Goal: Information Seeking & Learning: Understand process/instructions

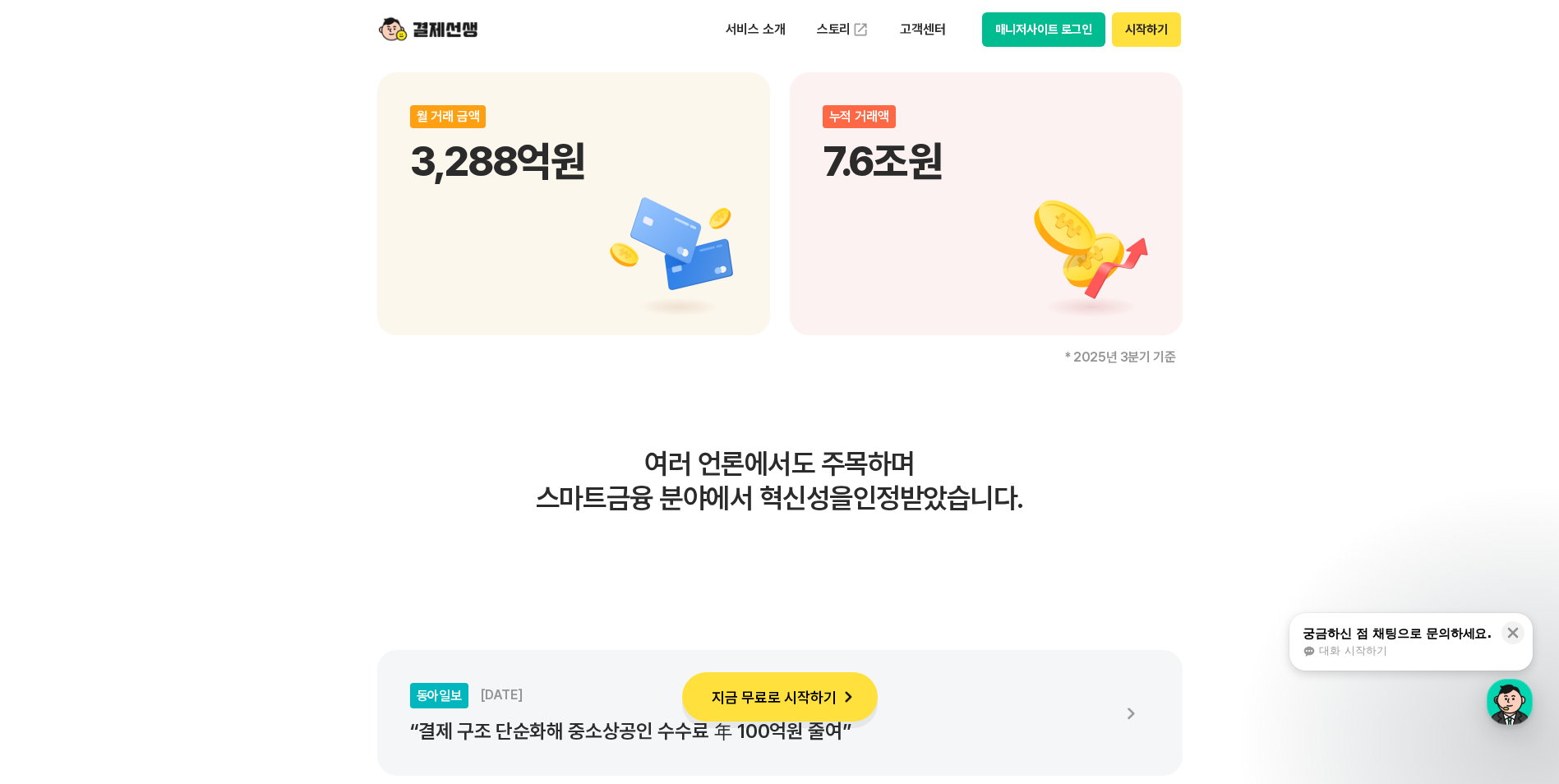
scroll to position [2712, 0]
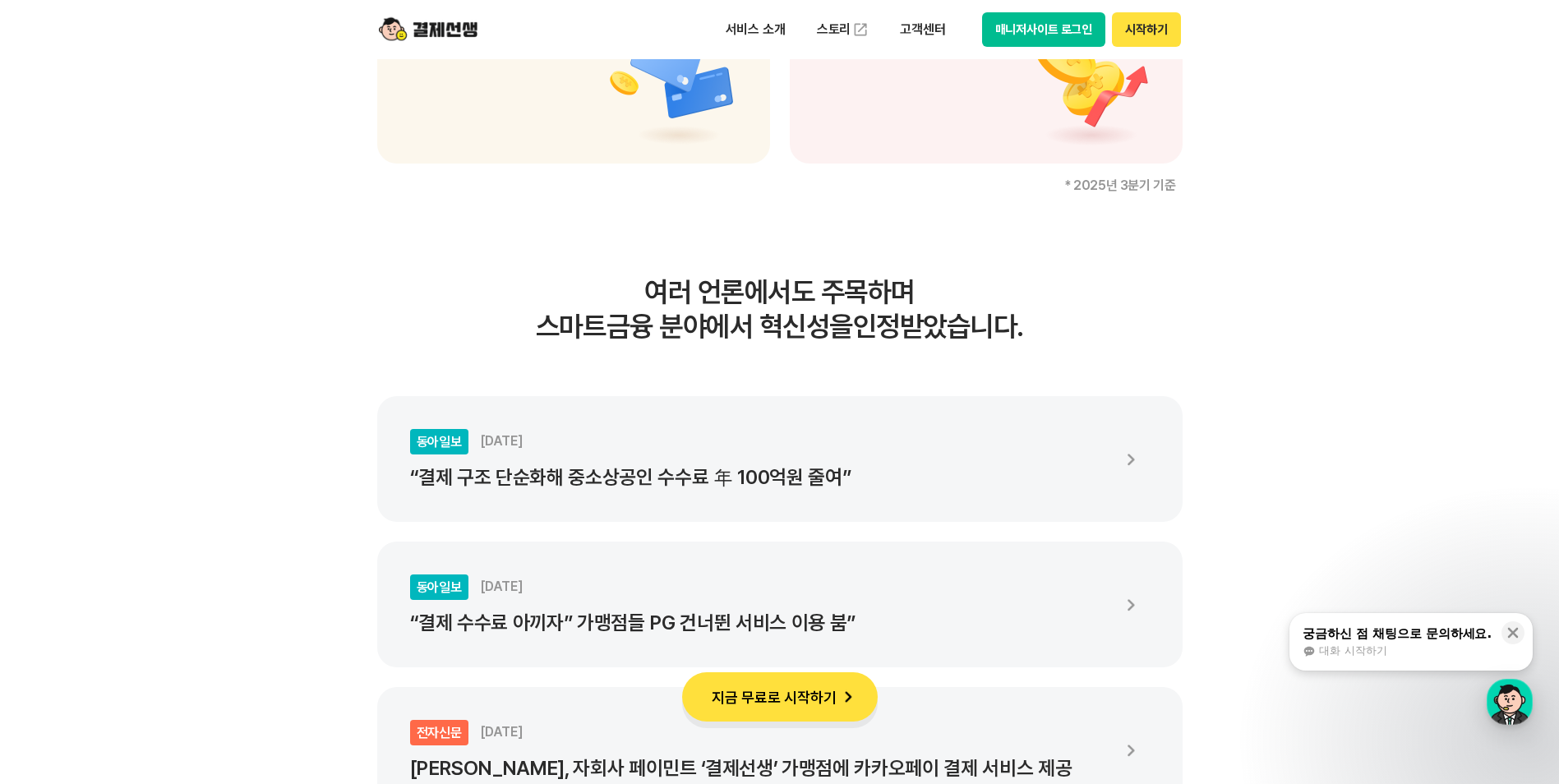
click at [1364, 638] on div "궁금하신 점 채팅으로 문의하세요." at bounding box center [1396, 633] width 189 height 16
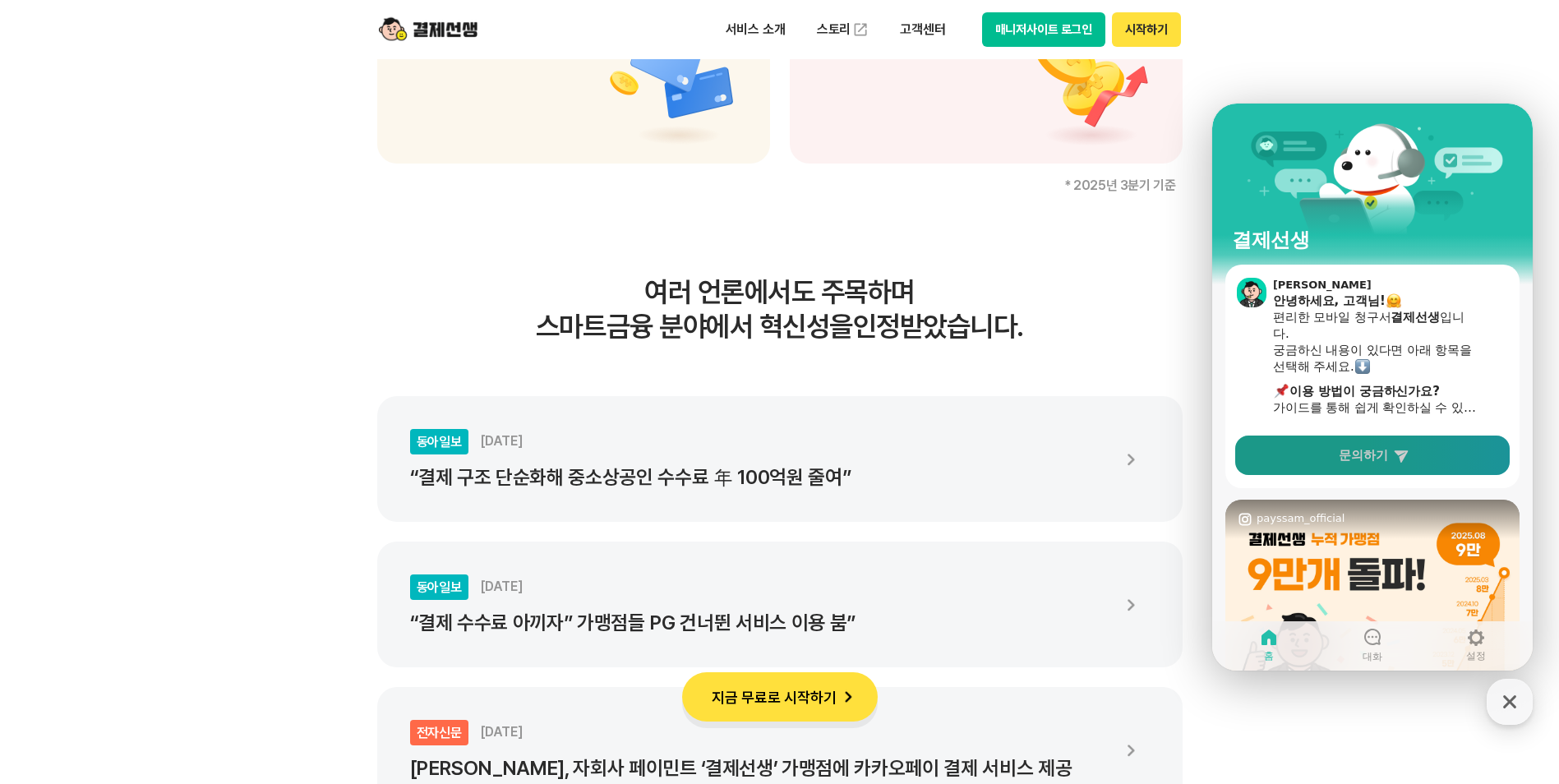
click at [1375, 459] on span "문의하기" at bounding box center [1363, 455] width 49 height 16
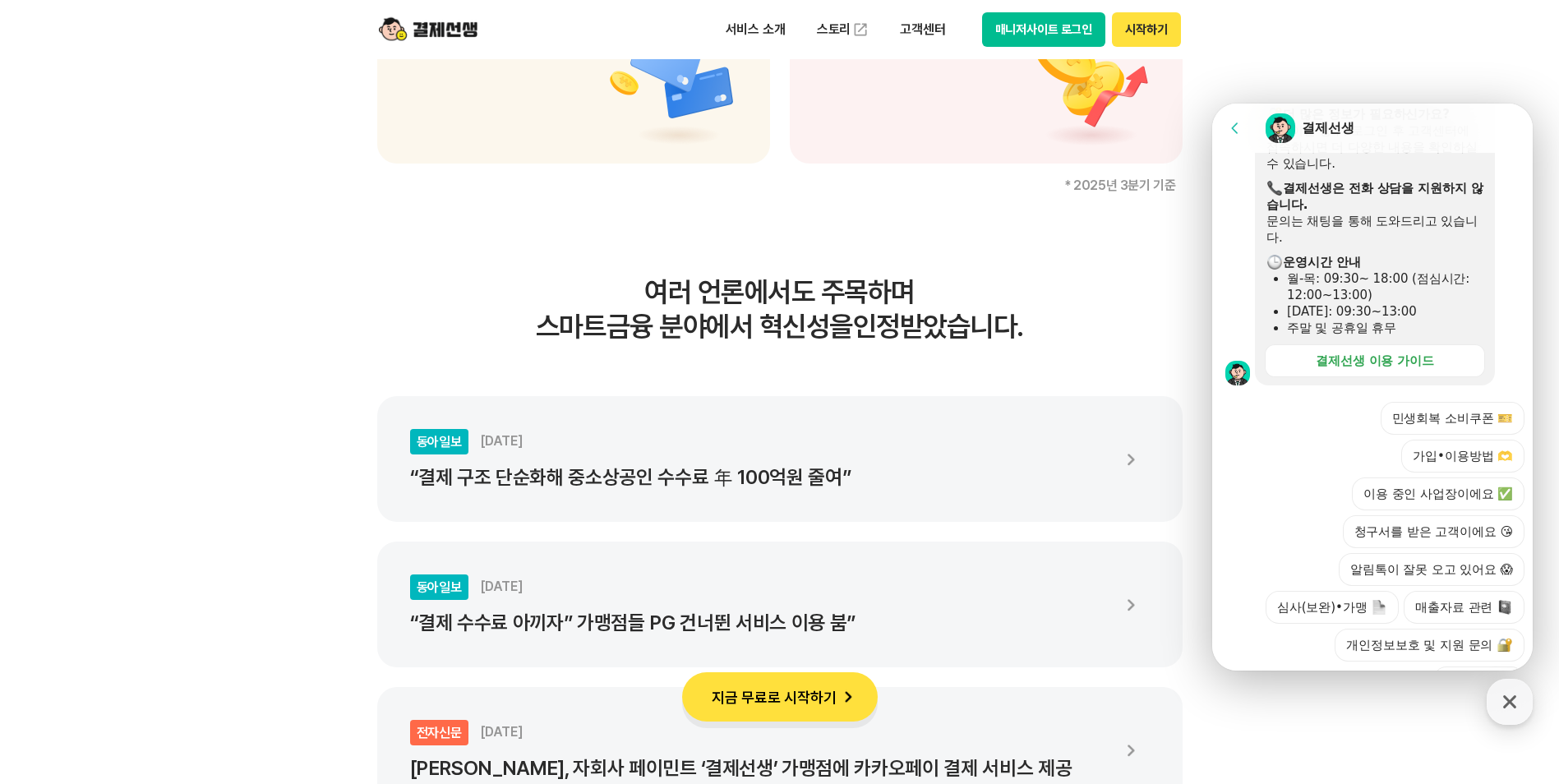
scroll to position [496, 0]
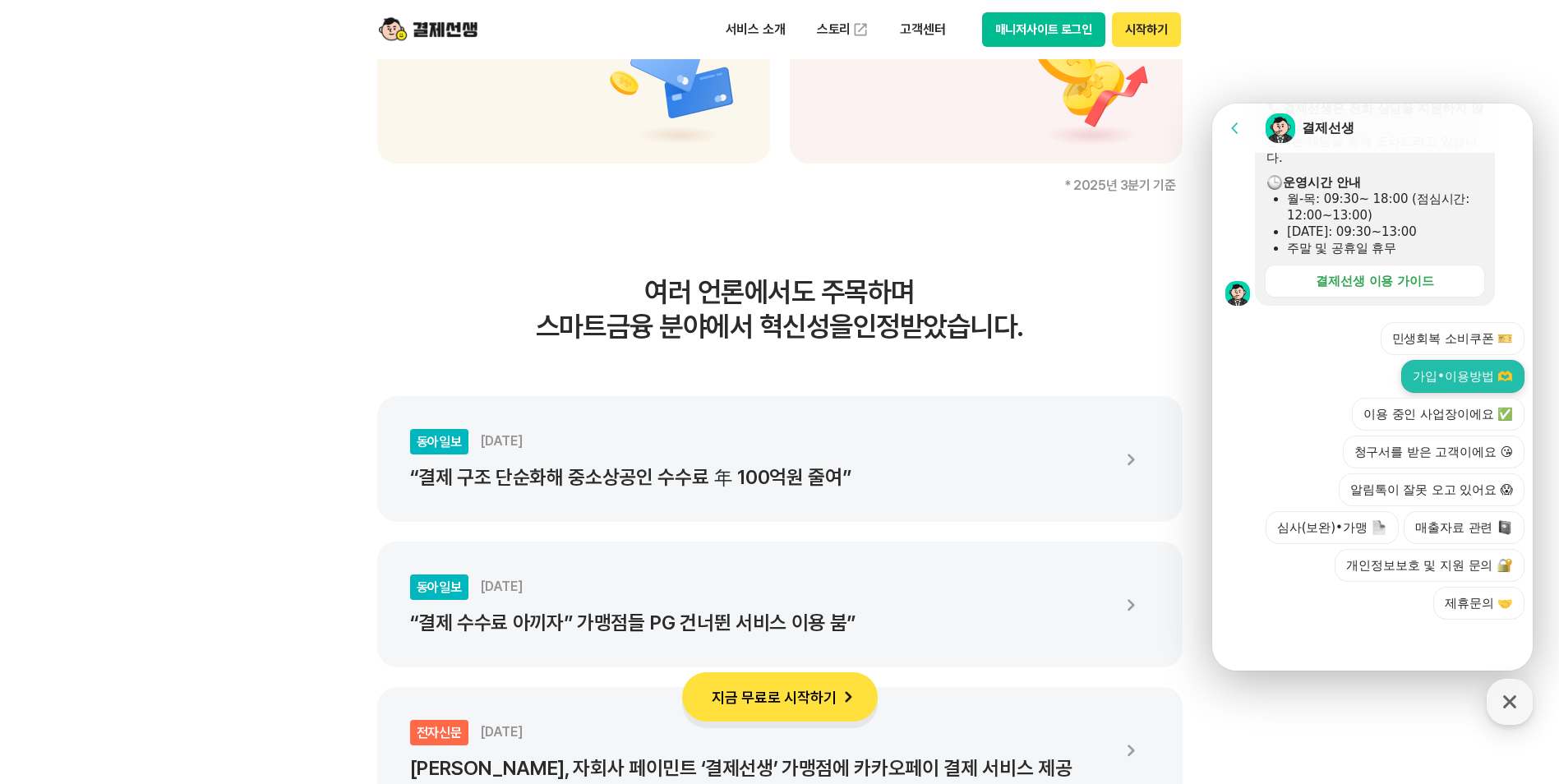
click at [1468, 382] on button "가입•이용방법 🫶" at bounding box center [1463, 376] width 124 height 33
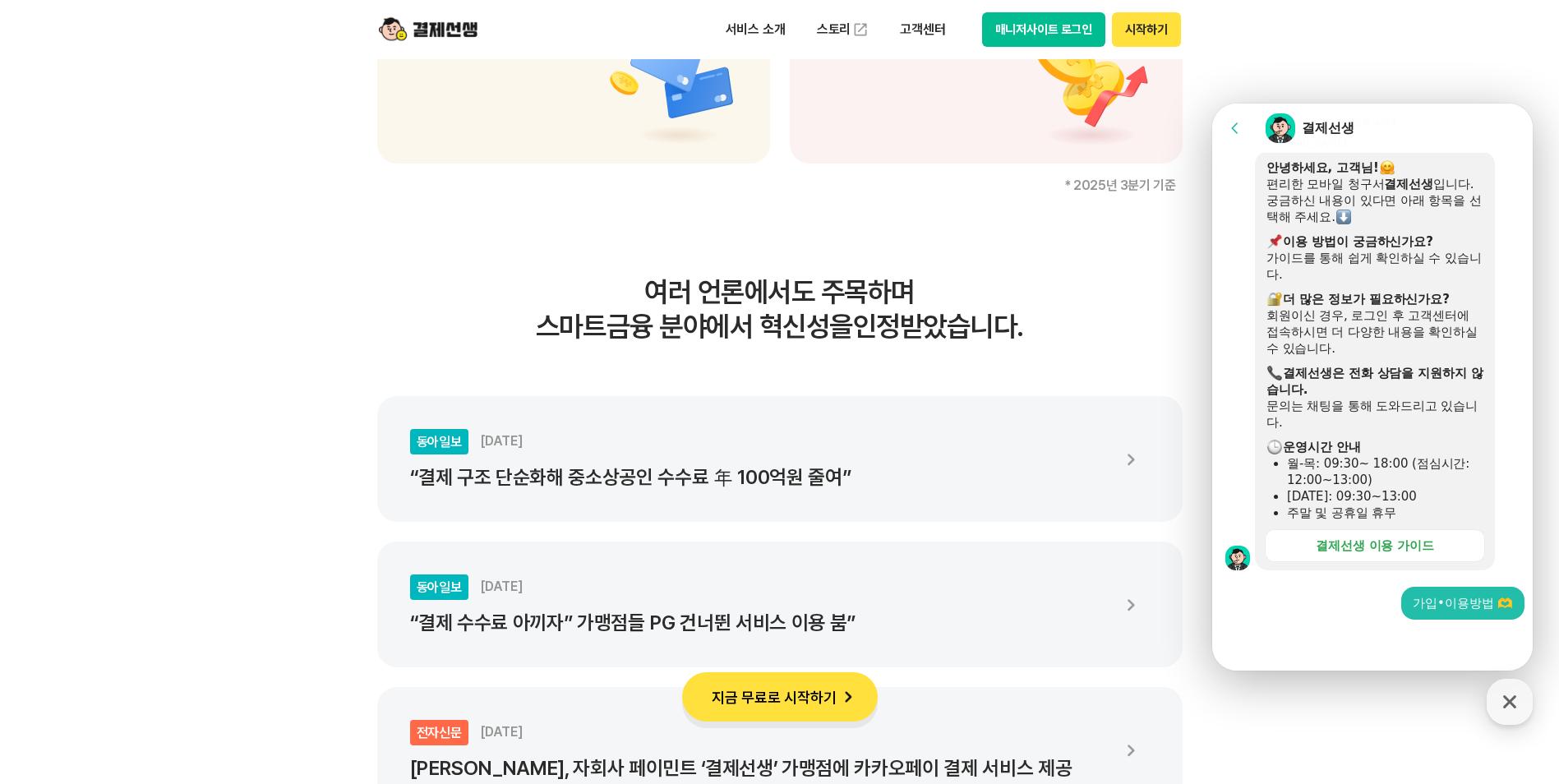
scroll to position [232, 0]
click at [1291, 640] on div at bounding box center [1374, 642] width 325 height 44
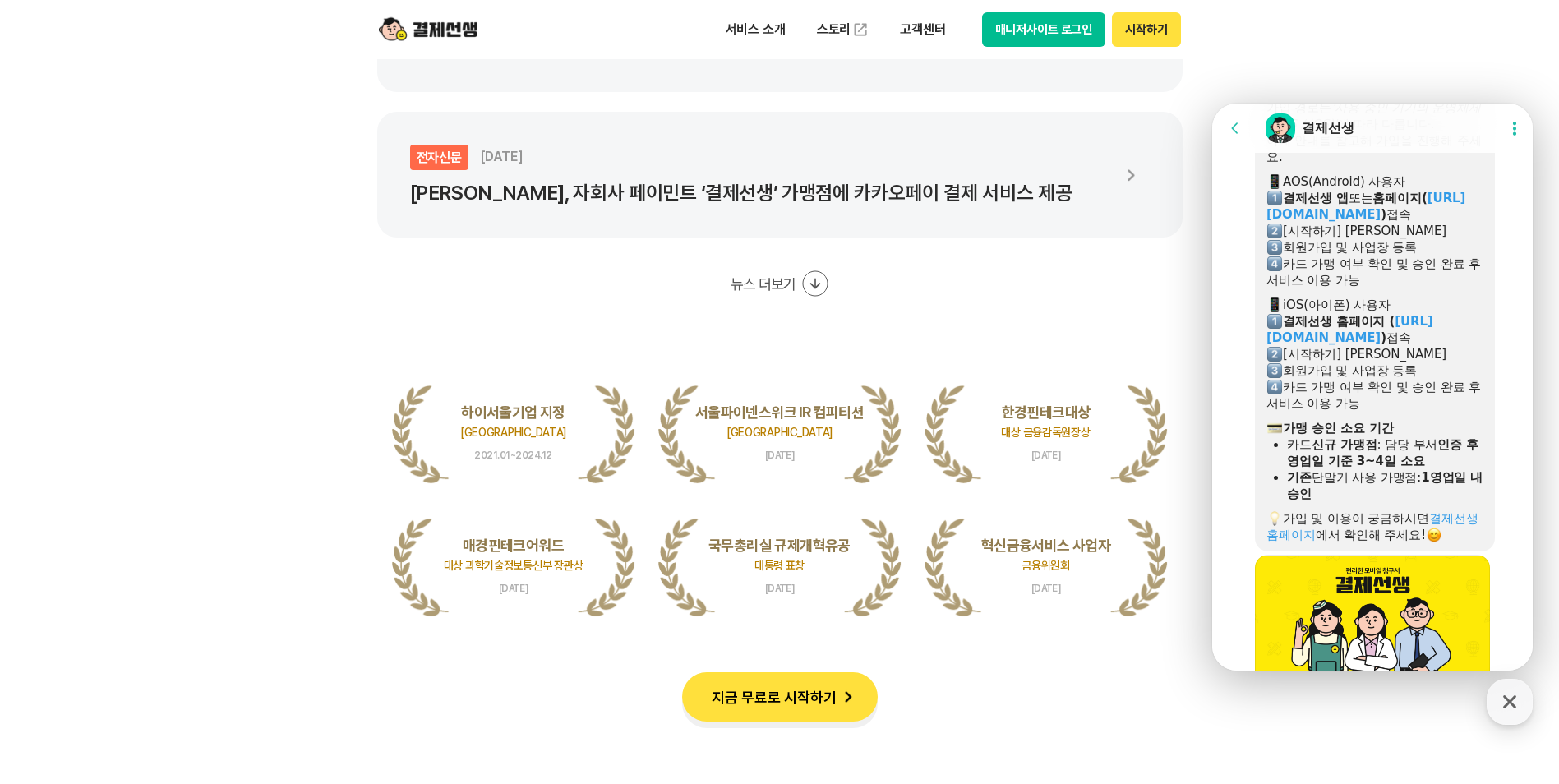
scroll to position [995, 0]
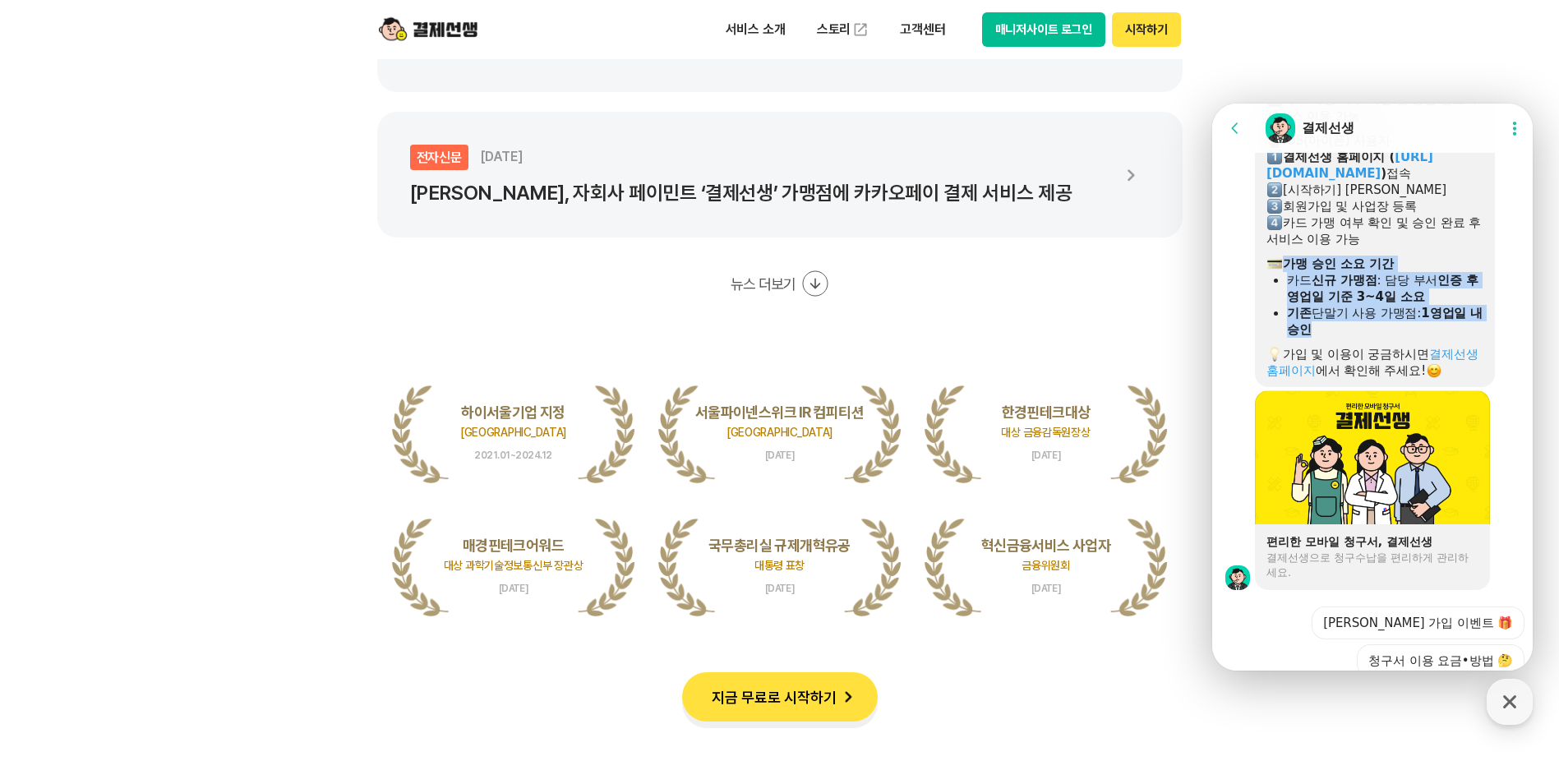
drag, startPoint x: 1330, startPoint y: 331, endPoint x: 1277, endPoint y: 270, distance: 80.8
click at [1277, 270] on div "결제선생 가입 및 이용 요금 안내 ​ 가입 절차 안내 가입 경로는 '사용 중인 기기의 운영체제(AOS / iOS)' 에 따라 다릅니다. 아래 …" at bounding box center [1374, 136] width 217 height 485
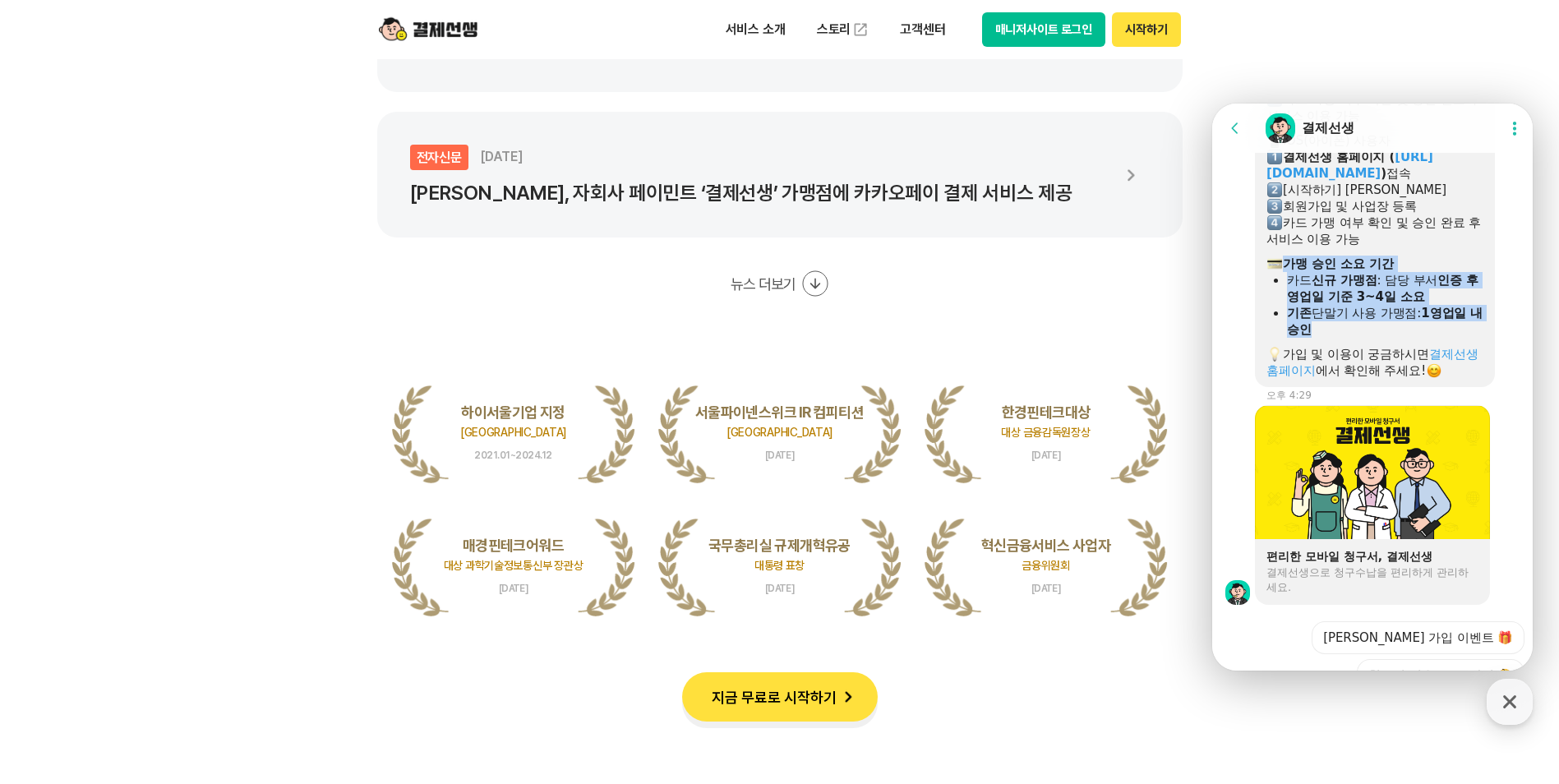
copy div "​ 가맹 승인 소요 기간 카드 신규 가맹점 : 담당 부서 인증 후 영업일 기준 3~4일 소요 기존 단말기 사용 가맹점: 1영업일 내 승인"
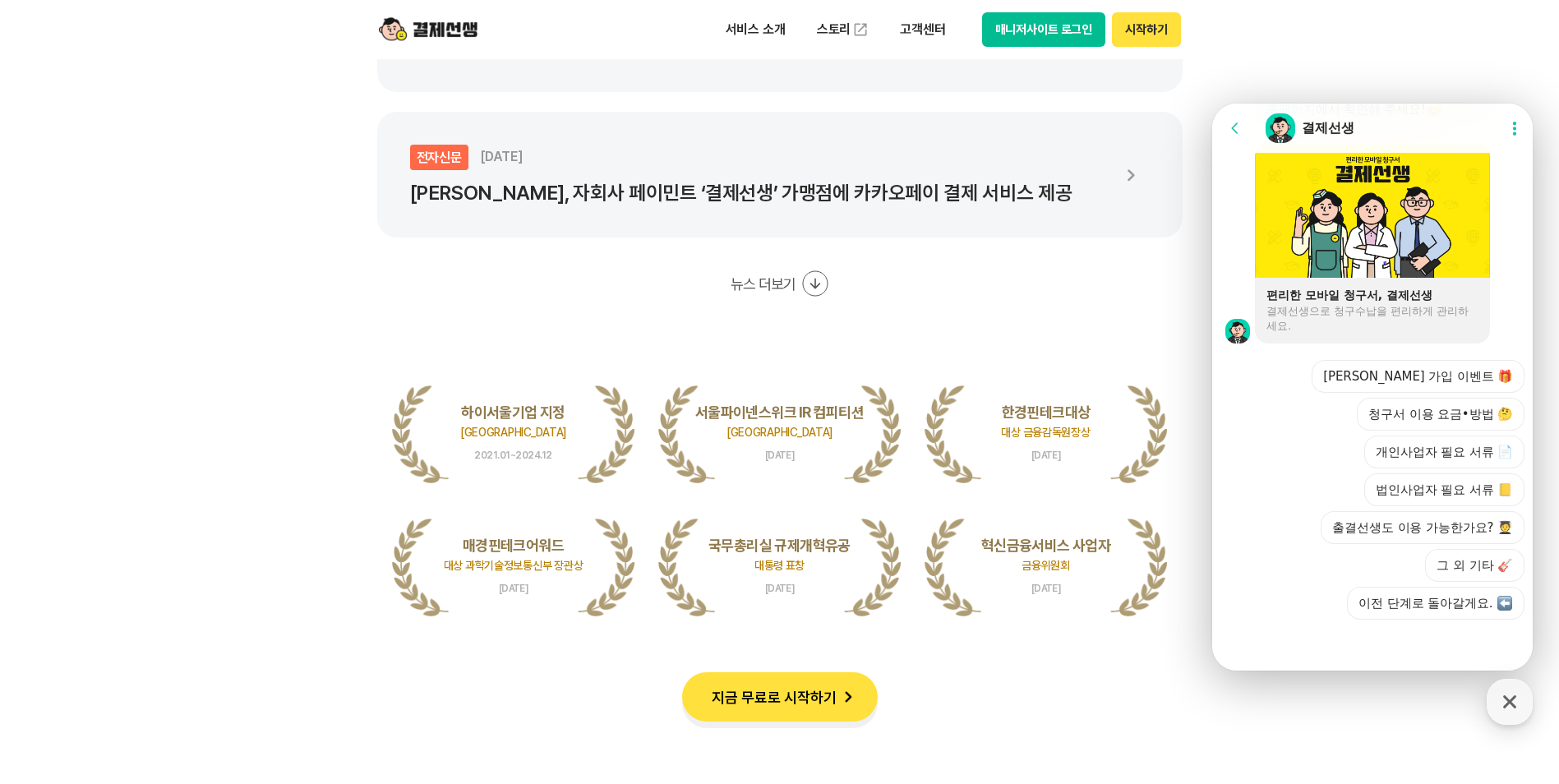
scroll to position [3697, 0]
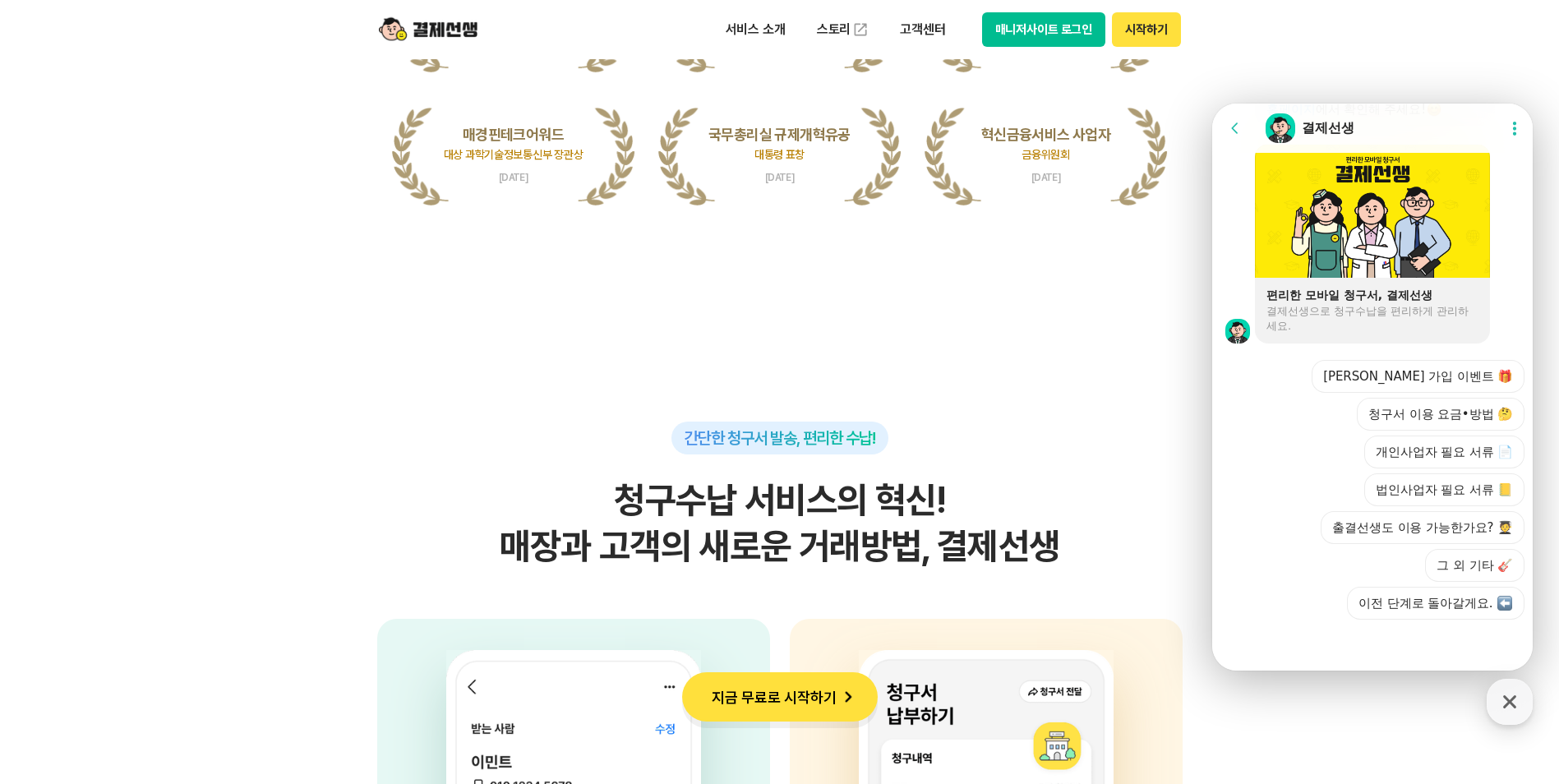
click at [1354, 643] on div at bounding box center [1374, 642] width 325 height 44
click at [1506, 123] on icon at bounding box center [1514, 128] width 16 height 16
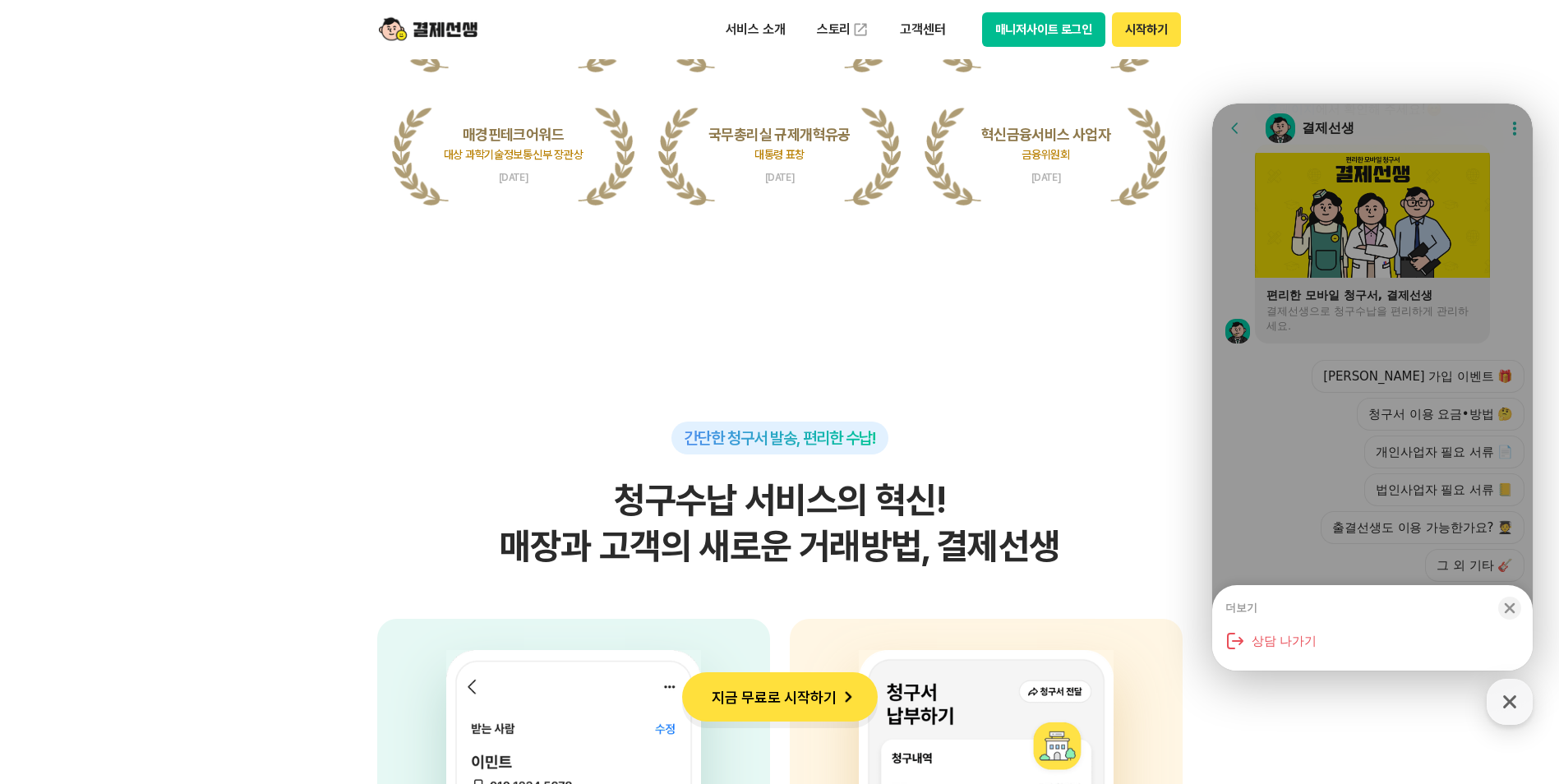
click at [1505, 123] on div "더보기 Close bottom sheet modal 상담 나가기" at bounding box center [1372, 387] width 320 height 567
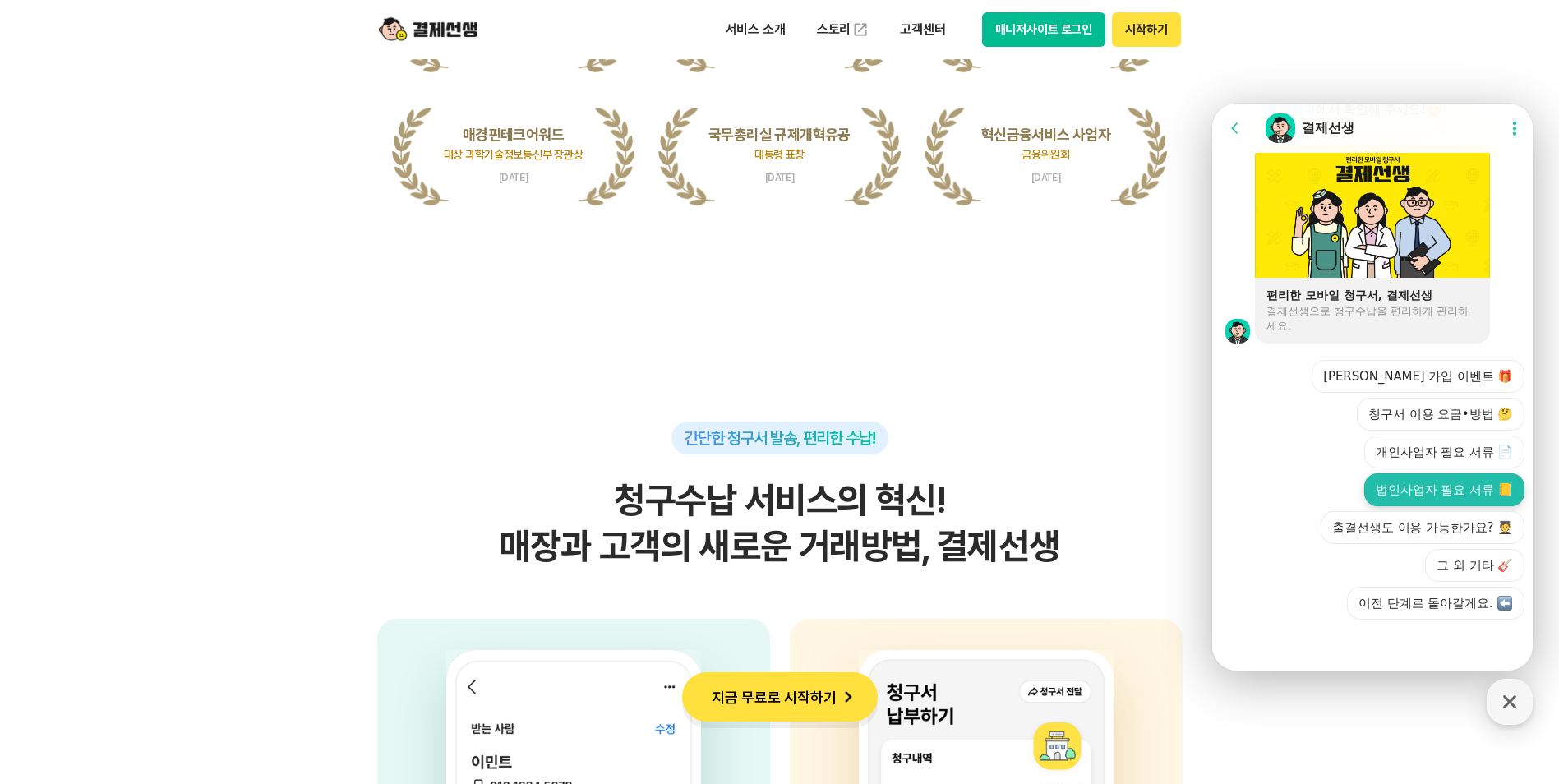
click at [1439, 491] on button "법인사업자 필요 서류 📒" at bounding box center [1444, 489] width 160 height 33
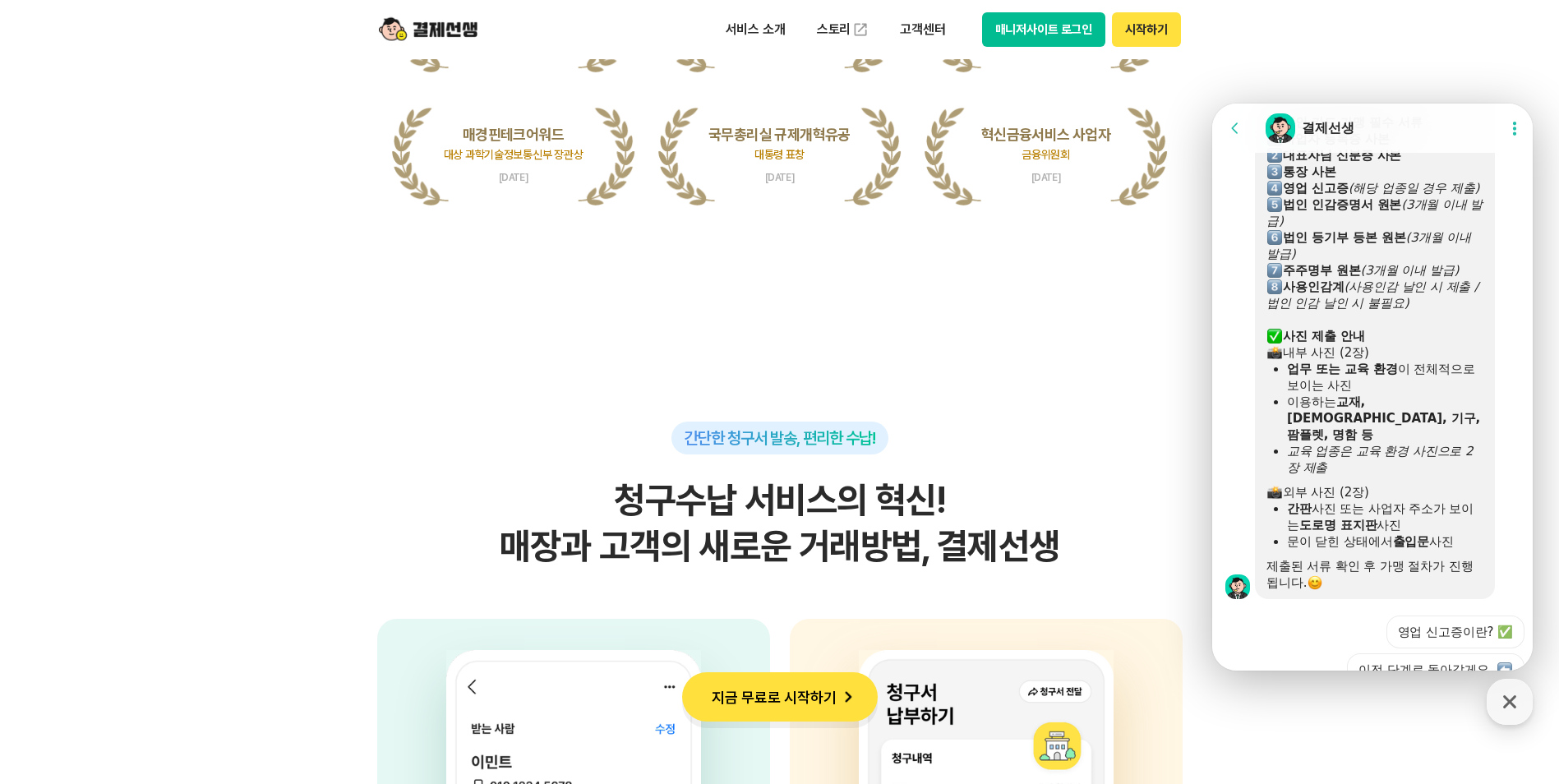
scroll to position [1726, 0]
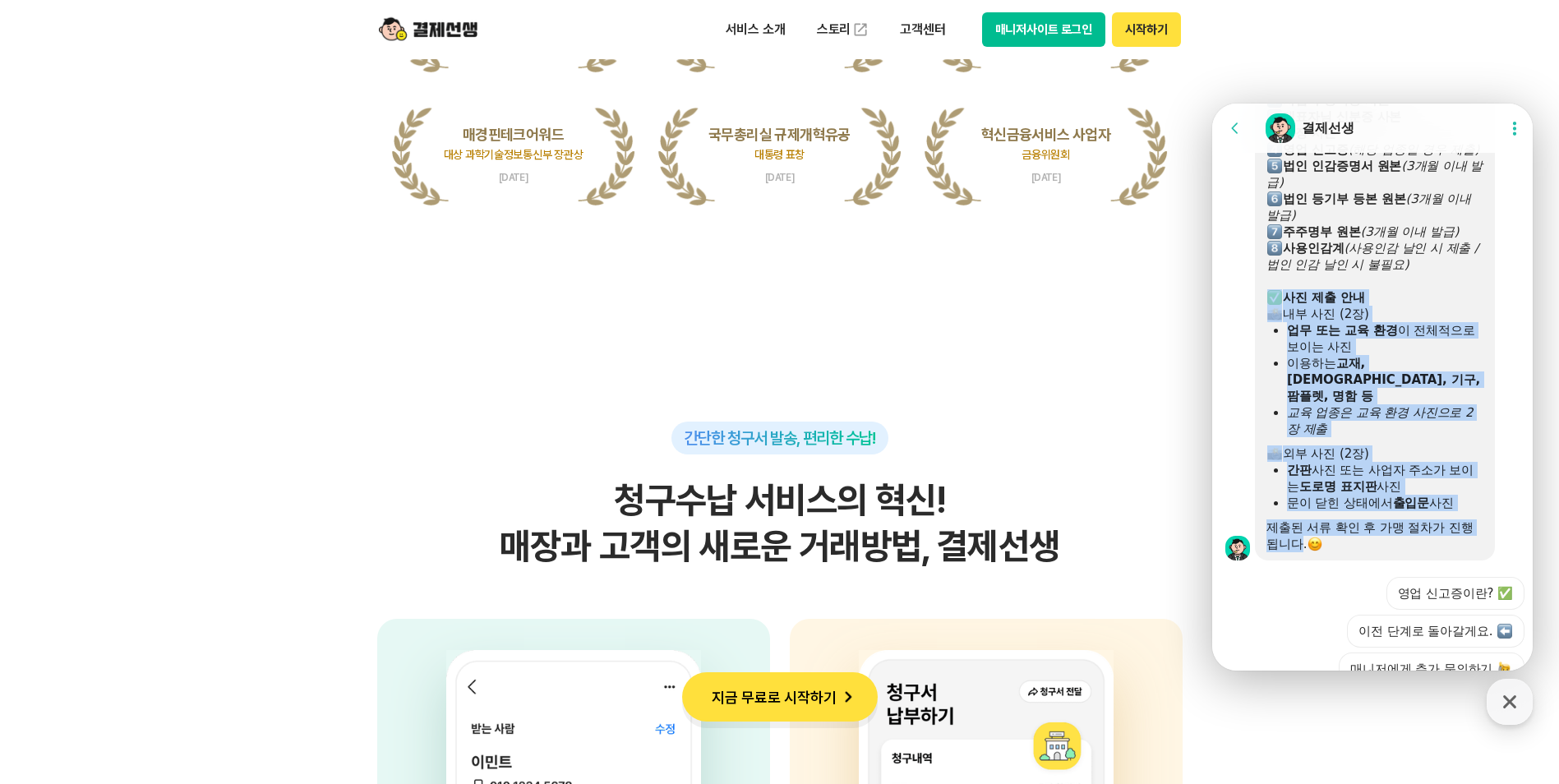
drag, startPoint x: 1299, startPoint y: 560, endPoint x: 1267, endPoint y: 325, distance: 237.2
click at [1267, 325] on div "법인 사업자 카드 가맹 시 필요 서류 ​ 서류 제출 안내 사업장 등록 후, 관련 서류 안내 메일을 한 번 더 발송해 드립니다. 수신된 메일을 …" at bounding box center [1374, 256] width 217 height 592
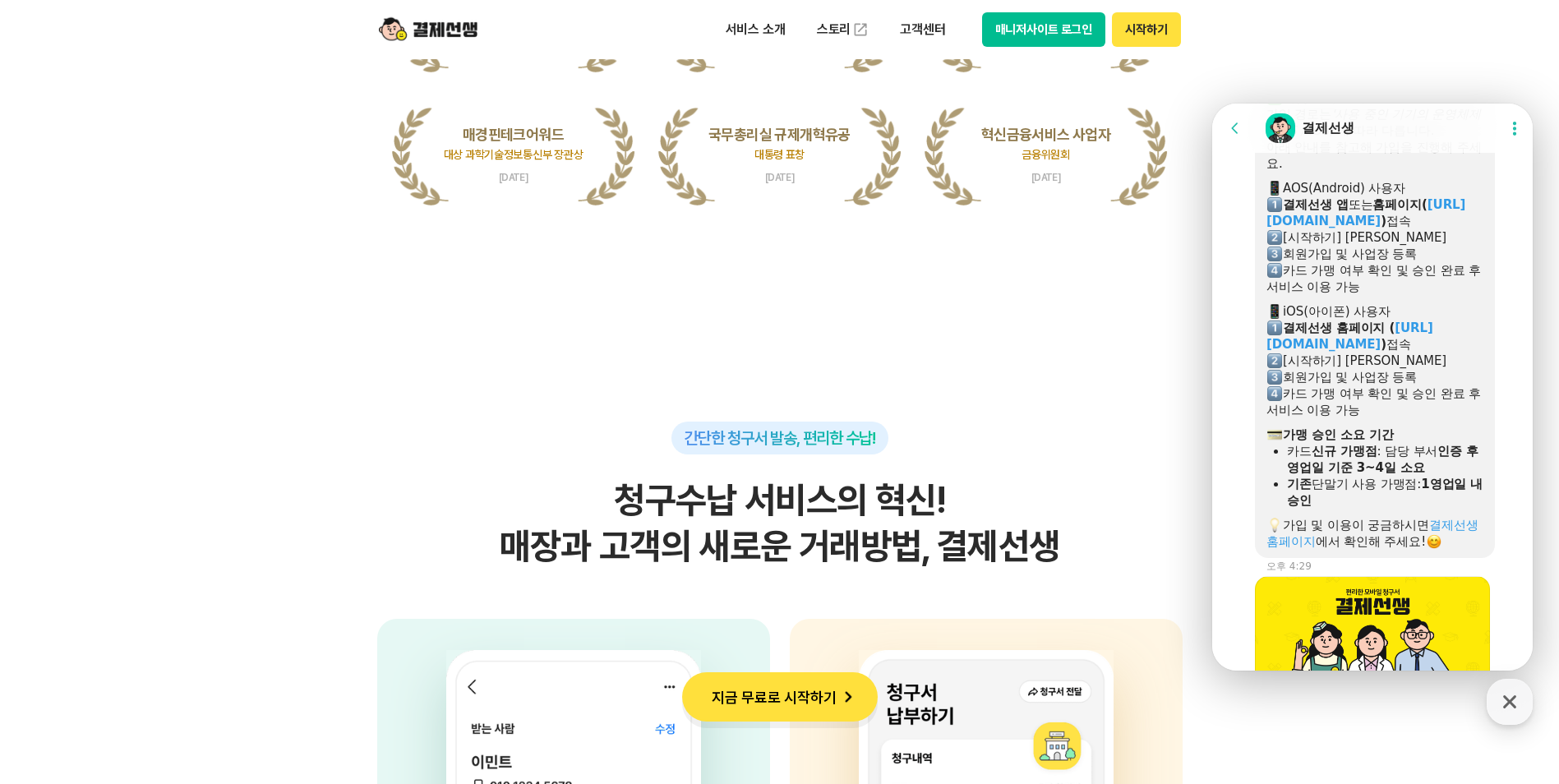
scroll to position [822, 0]
click at [1458, 520] on link "결제선생 홈페이지" at bounding box center [1374, 534] width 215 height 31
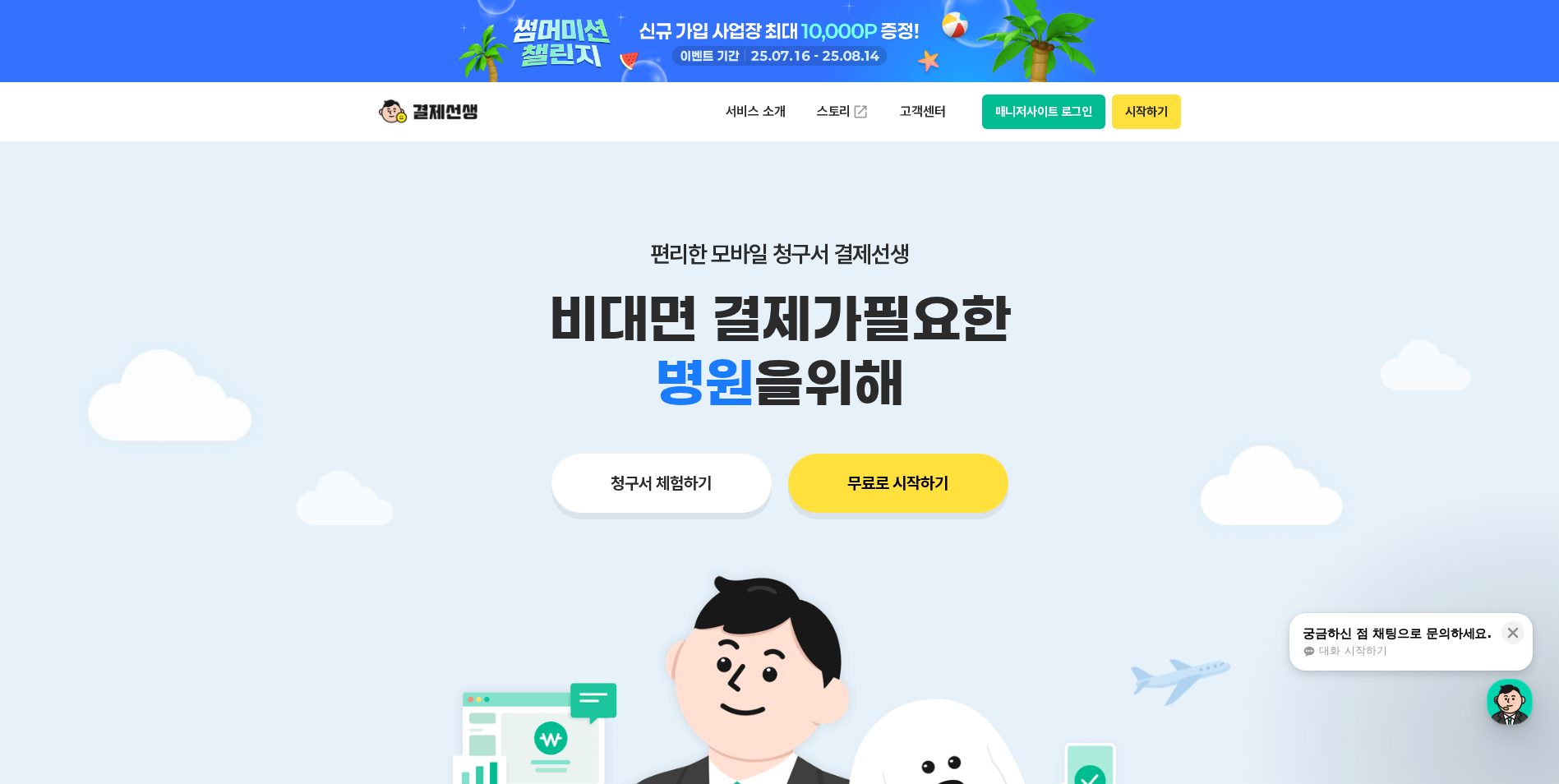
click at [1037, 119] on button "매니저사이트 로그인" at bounding box center [1044, 112] width 124 height 35
click at [1051, 122] on button "매니저사이트 로그인" at bounding box center [1044, 112] width 124 height 35
